Goal: Navigation & Orientation: Find specific page/section

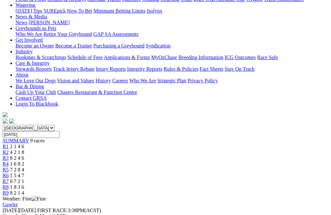
scroll to position [86, 0]
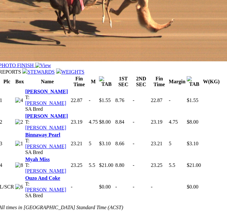
scroll to position [463, 0]
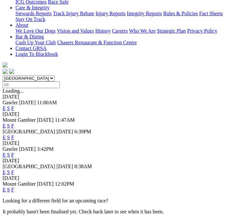
scroll to position [155, 0]
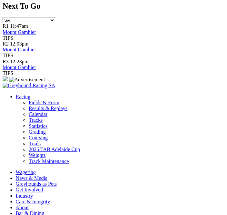
scroll to position [372, 2]
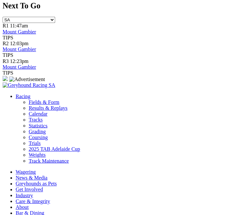
click at [34, 99] on link "Fields & Form" at bounding box center [43, 101] width 30 height 5
